Goal: Navigation & Orientation: Find specific page/section

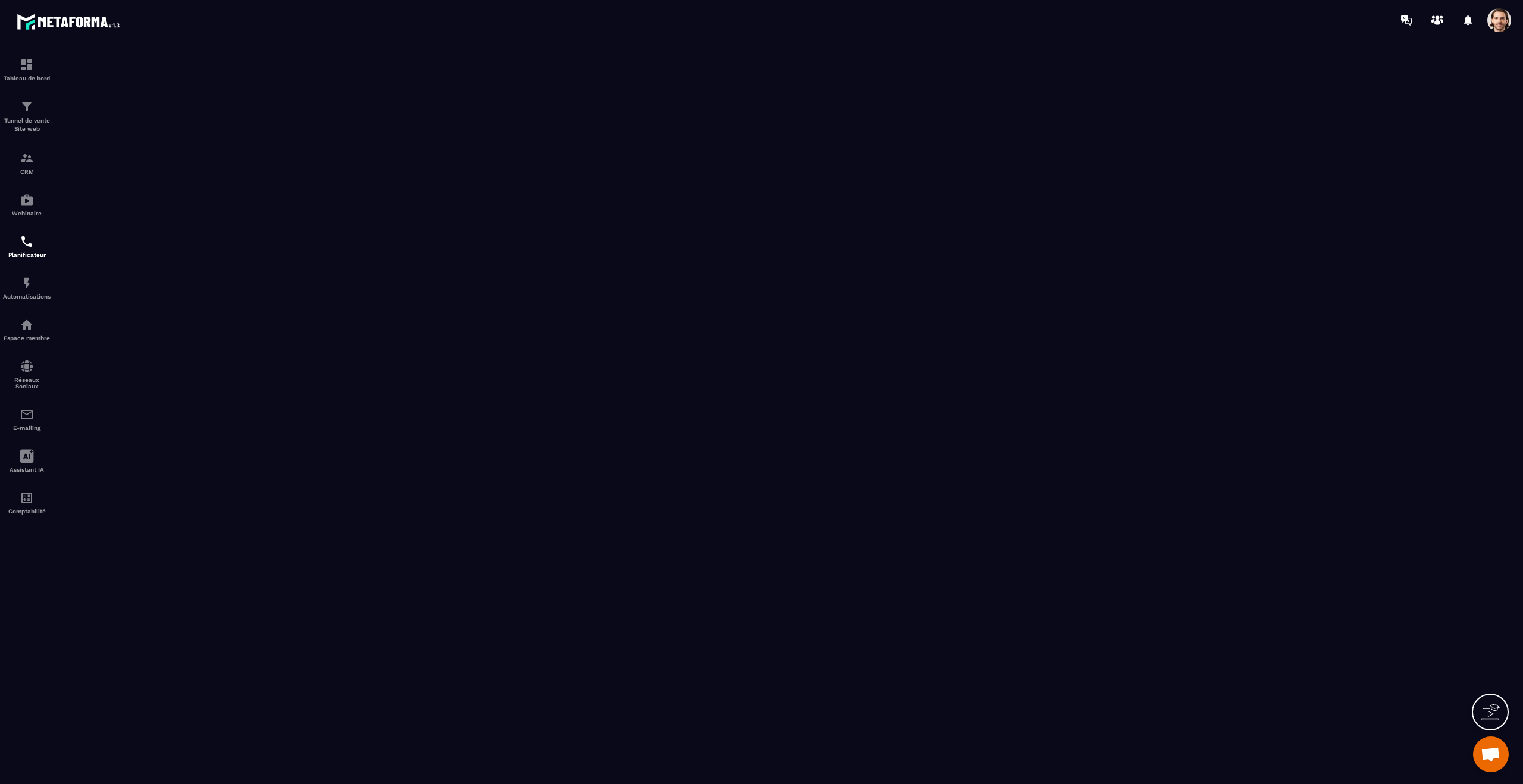
click at [1503, 27] on span at bounding box center [1498, 20] width 24 height 24
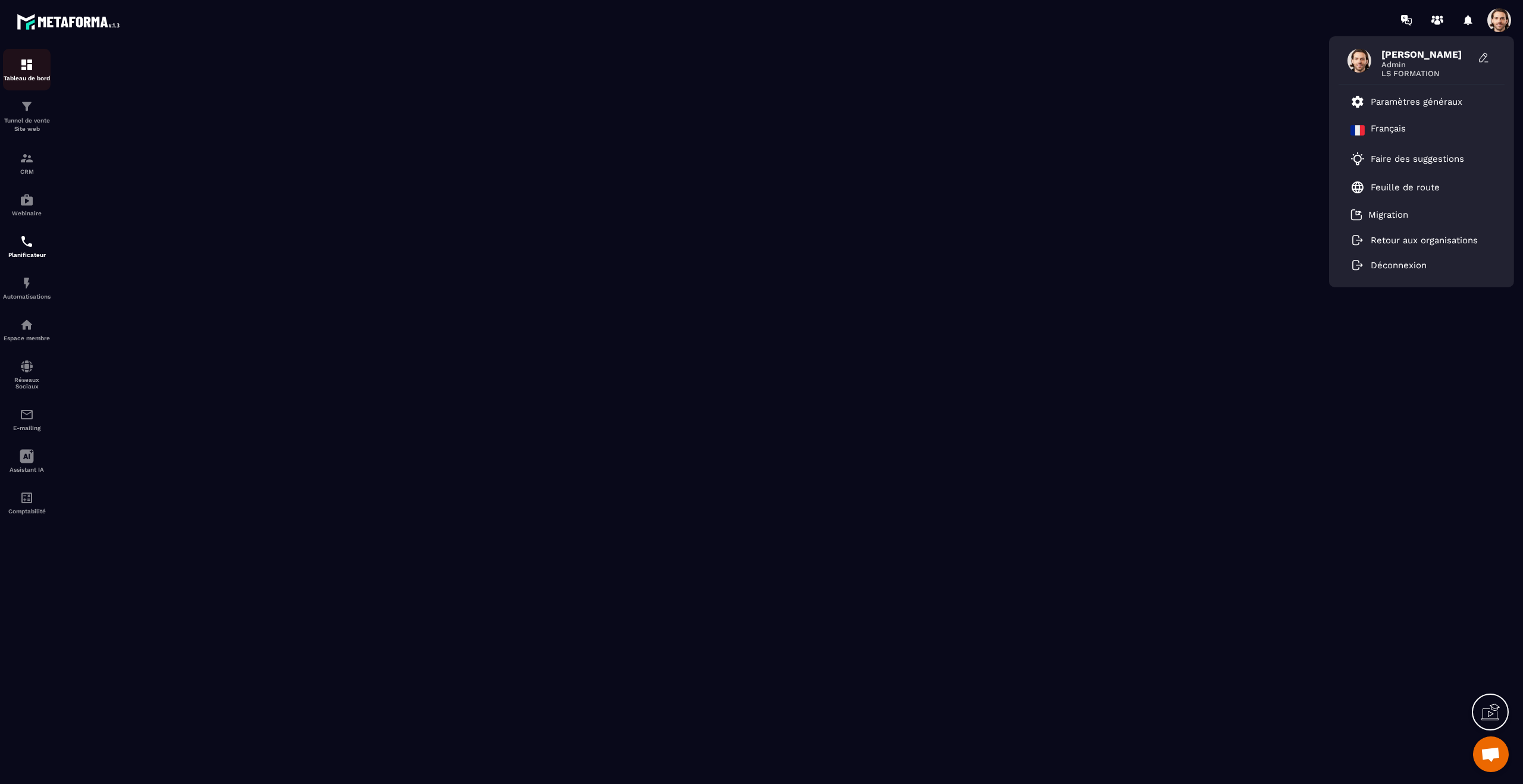
click at [20, 71] on img at bounding box center [27, 65] width 14 height 14
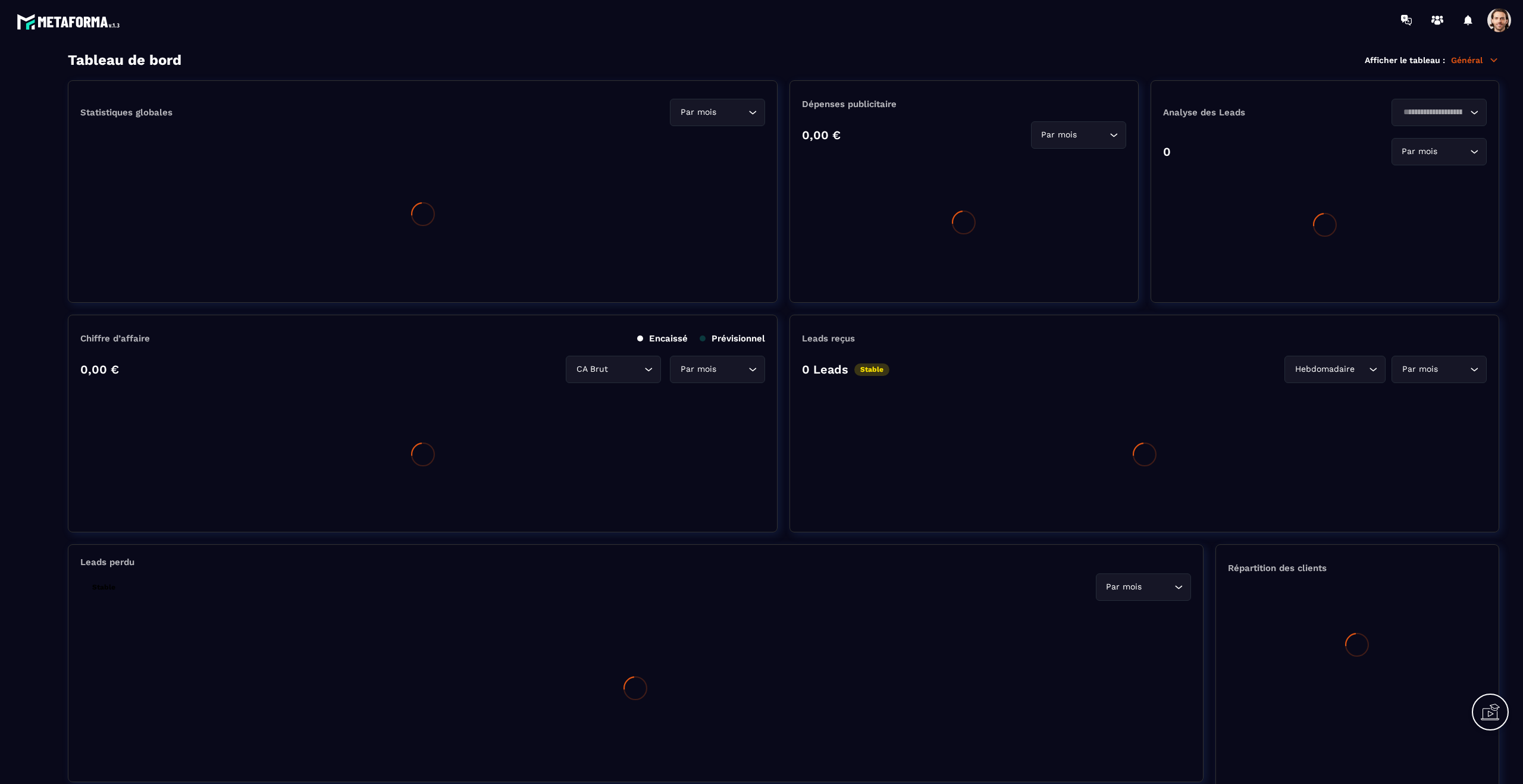
click at [1499, 21] on span at bounding box center [1498, 20] width 24 height 24
